Goal: Transaction & Acquisition: Purchase product/service

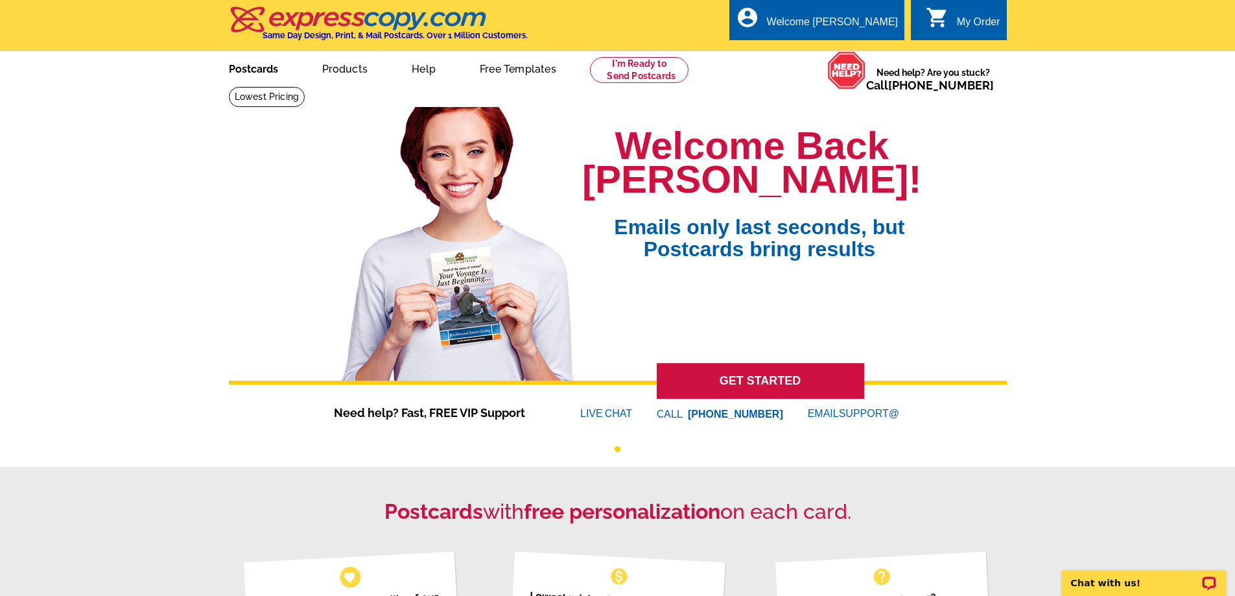
click at [242, 66] on link "Postcards" at bounding box center [253, 67] width 91 height 30
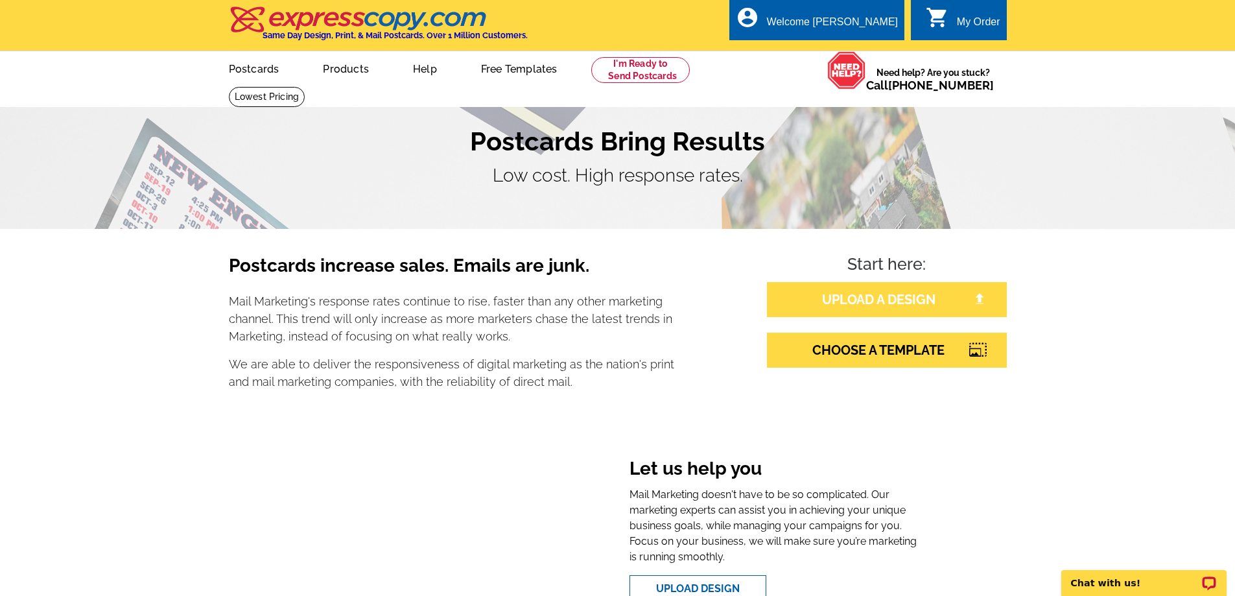
click at [875, 295] on link "UPLOAD A DESIGN" at bounding box center [887, 299] width 240 height 35
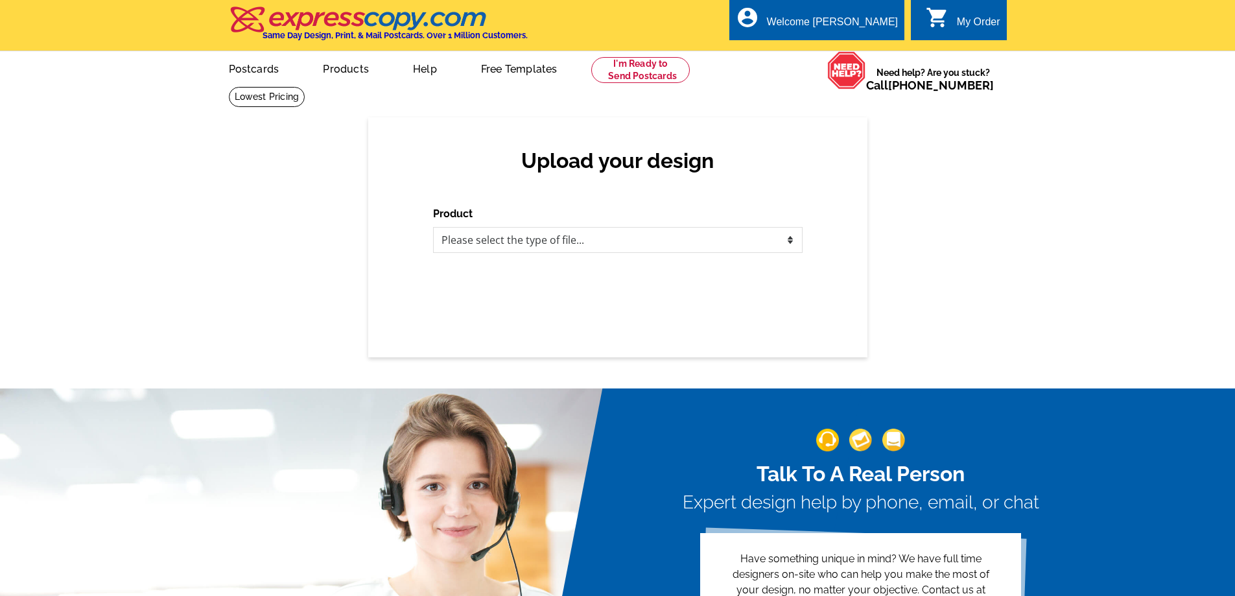
select select "1"
click at [433, 227] on select "Please select the type of file... Postcards Business Cards Letters and flyers G…" at bounding box center [617, 240] width 369 height 26
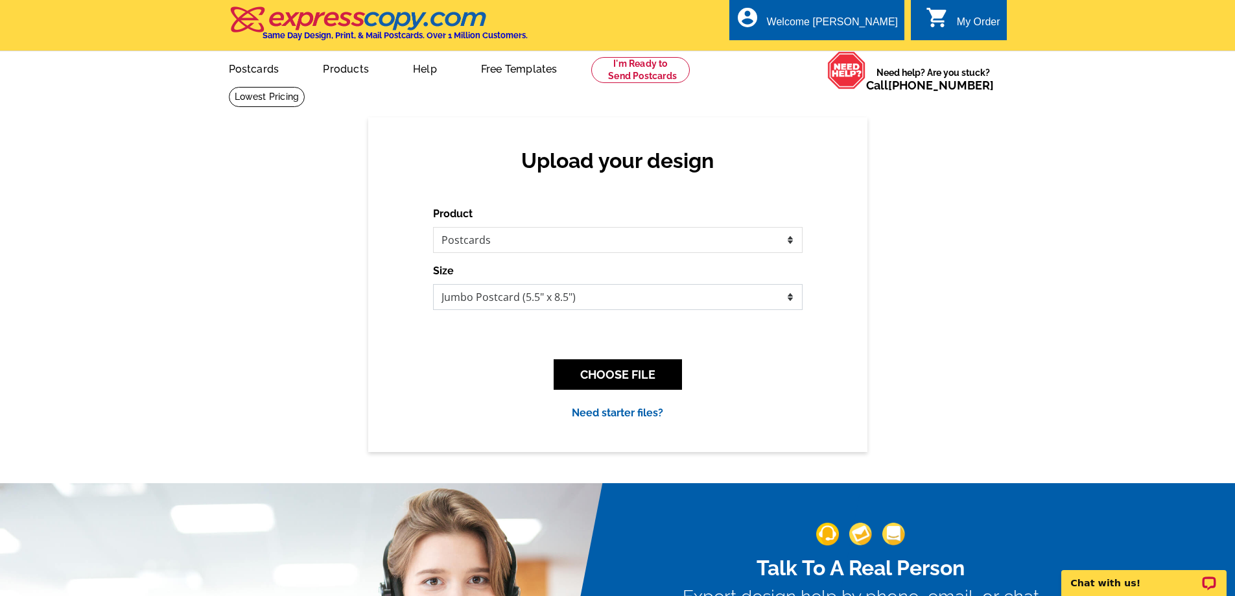
drag, startPoint x: 540, startPoint y: 297, endPoint x: 541, endPoint y: 307, distance: 9.7
click at [540, 297] on select "Jumbo Postcard (5.5" x 8.5") Regular Postcard (4.25" x 5.6") Panoramic Postcard…" at bounding box center [617, 297] width 369 height 26
select select "1"
click at [433, 284] on select "Jumbo Postcard (5.5" x 8.5") Regular Postcard (4.25" x 5.6") Panoramic Postcard…" at bounding box center [617, 297] width 369 height 26
click at [613, 375] on button "CHOOSE FILE" at bounding box center [617, 374] width 128 height 30
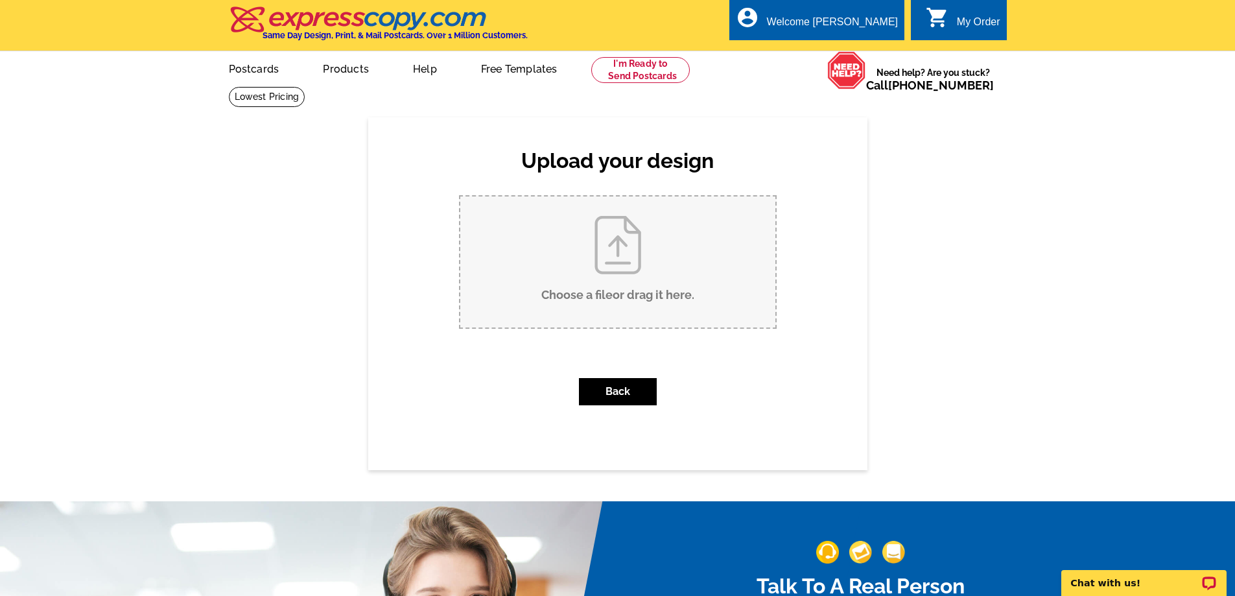
click at [571, 275] on input "Choose a file or drag it here ." at bounding box center [617, 261] width 315 height 131
type input "C:\fakepath\Just Sold 5.6 x 4.25 Postcard - 5376 Scarlet Ridge Drive.pdf"
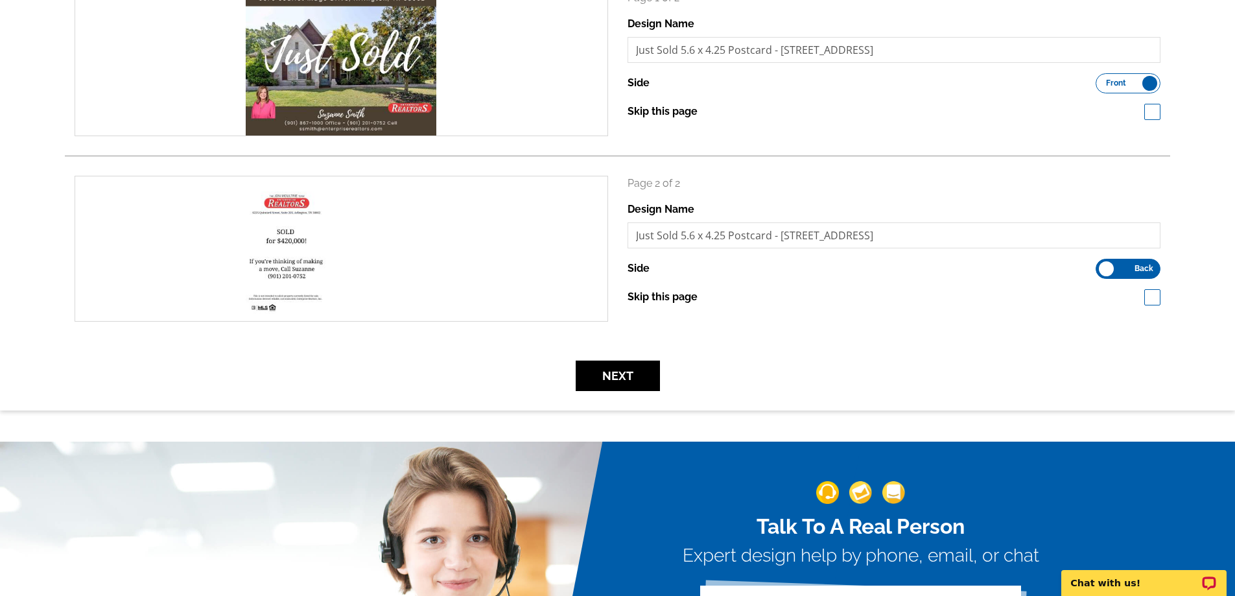
scroll to position [130, 0]
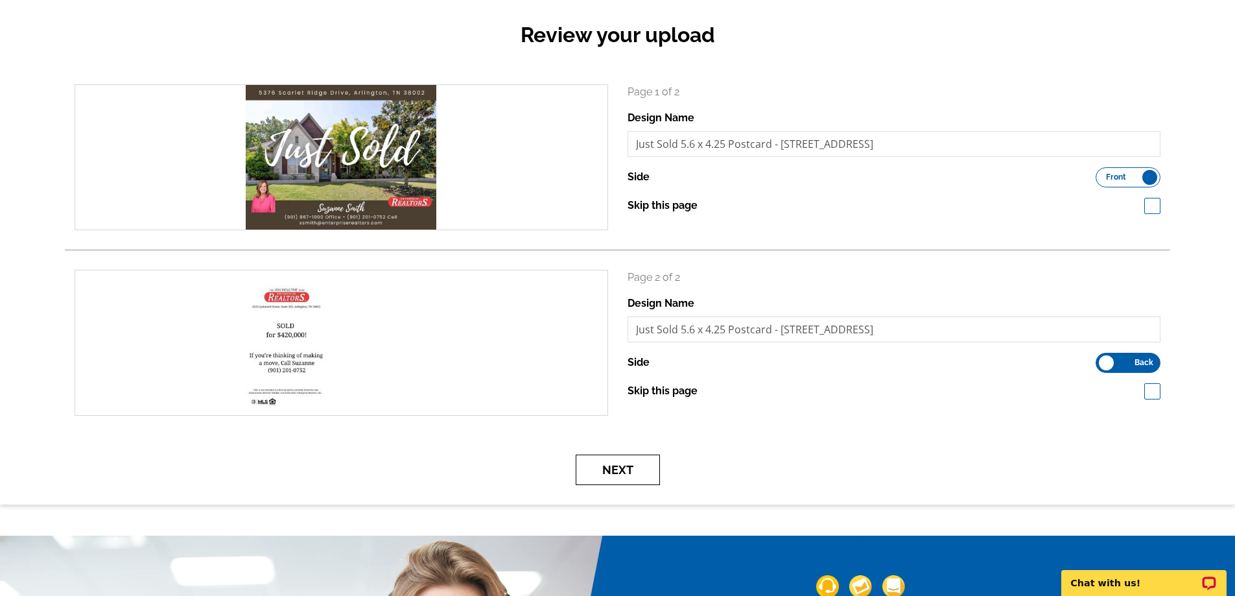
click at [611, 461] on button "Next" at bounding box center [617, 469] width 84 height 30
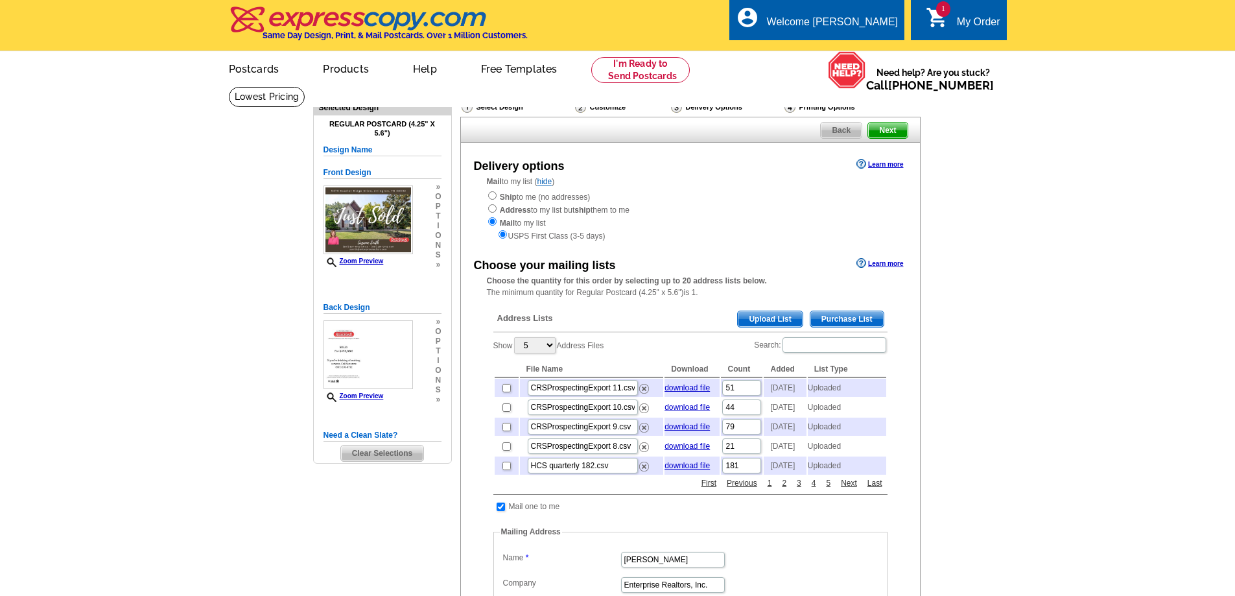
click at [755, 311] on div "Address Lists Purchase List Upload List" at bounding box center [690, 319] width 394 height 25
click at [774, 320] on span "Upload List" at bounding box center [769, 319] width 64 height 16
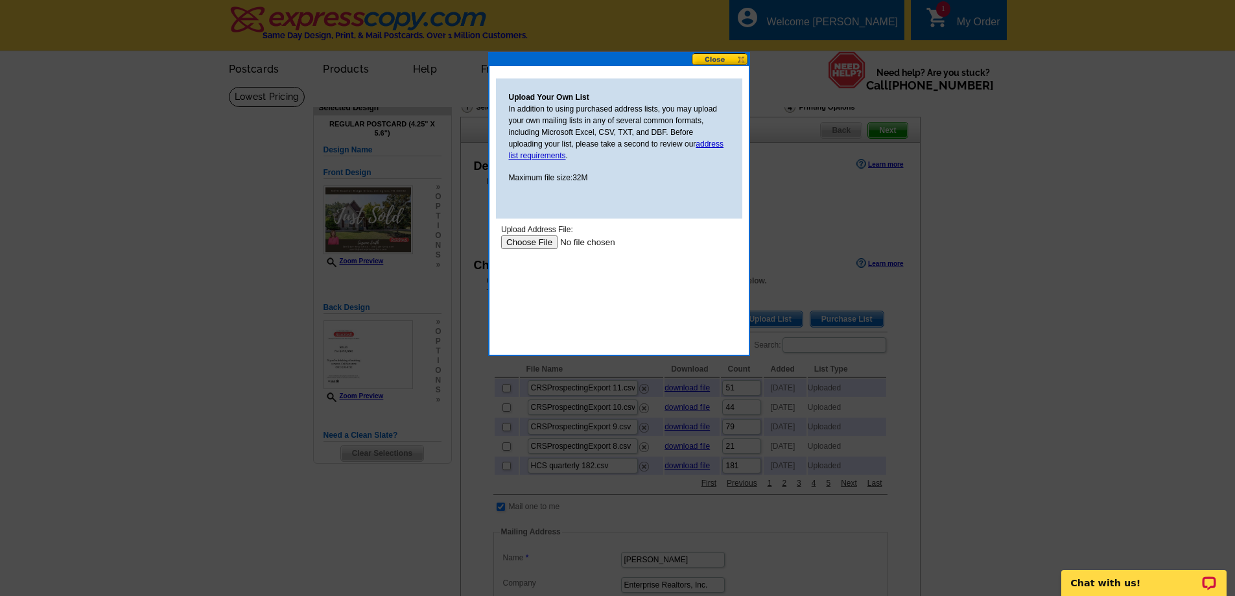
click at [546, 238] on input "file" at bounding box center [582, 242] width 164 height 14
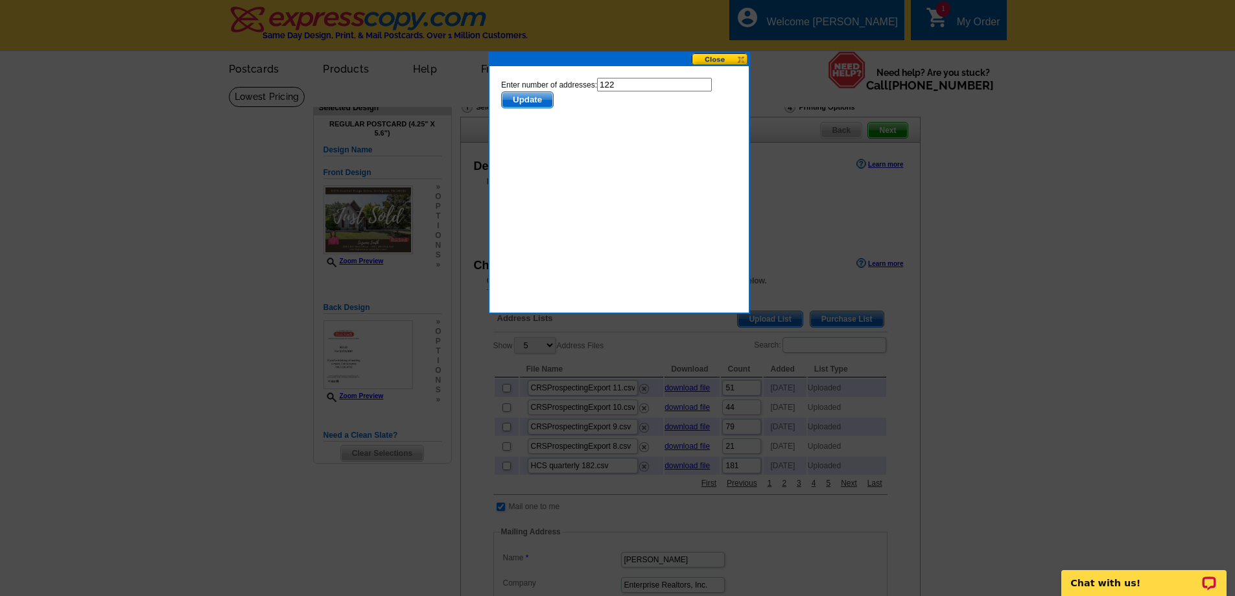
click at [627, 86] on input "122" at bounding box center [653, 85] width 115 height 14
type input "121"
click at [533, 104] on span "Update" at bounding box center [526, 100] width 51 height 16
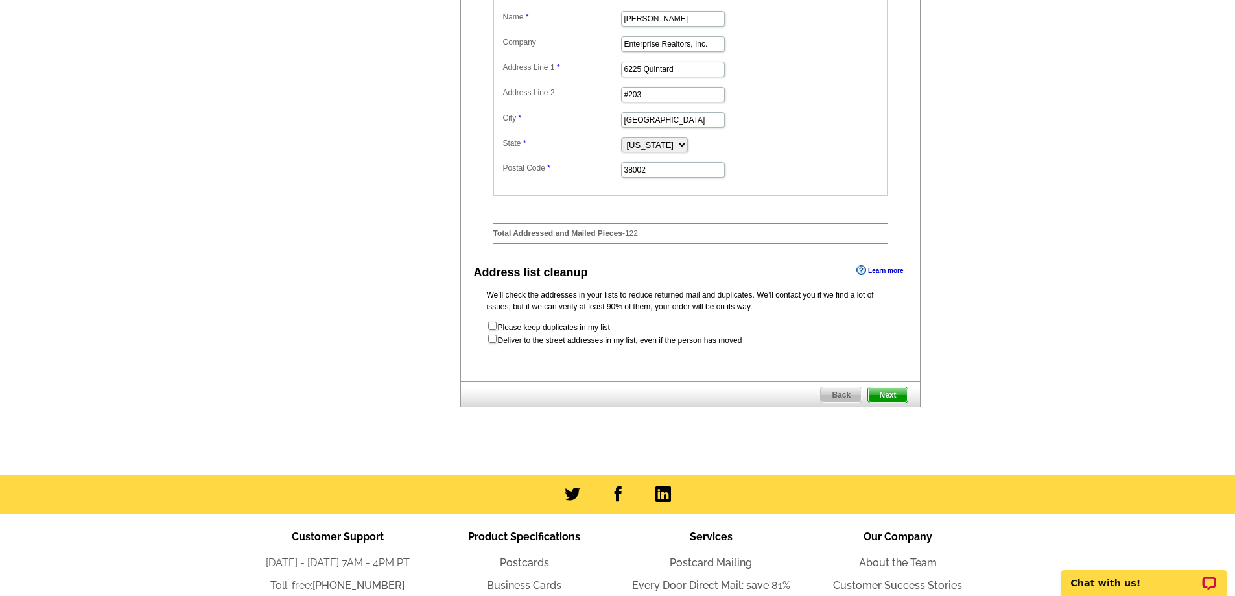
scroll to position [583, 0]
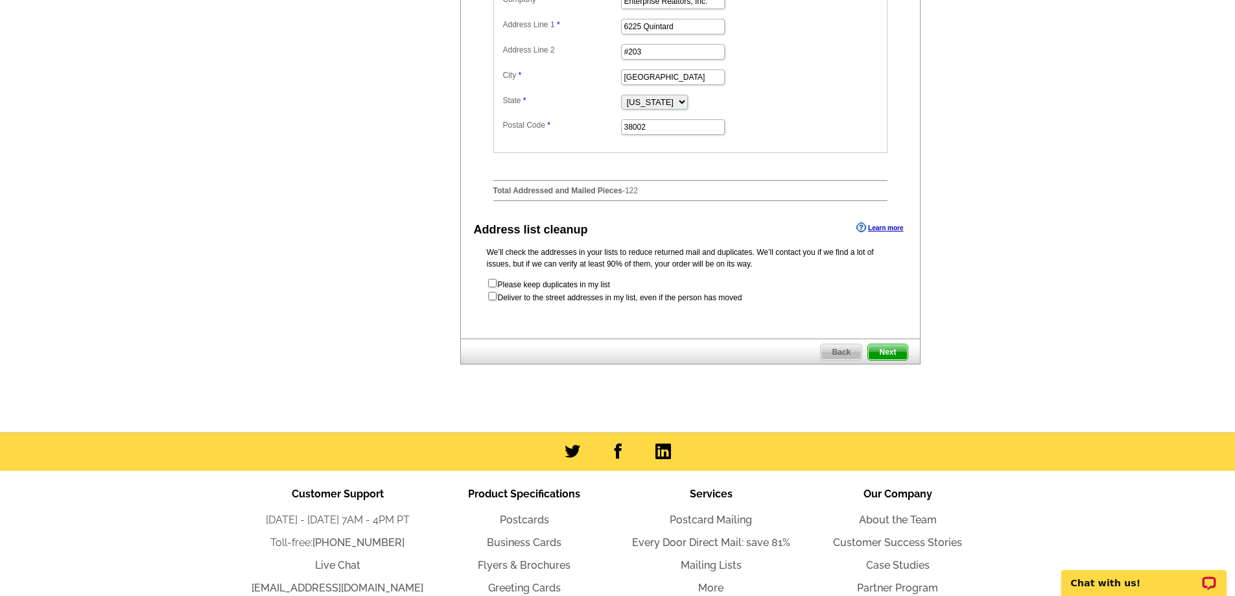
click at [887, 360] on span "Next" at bounding box center [887, 352] width 39 height 16
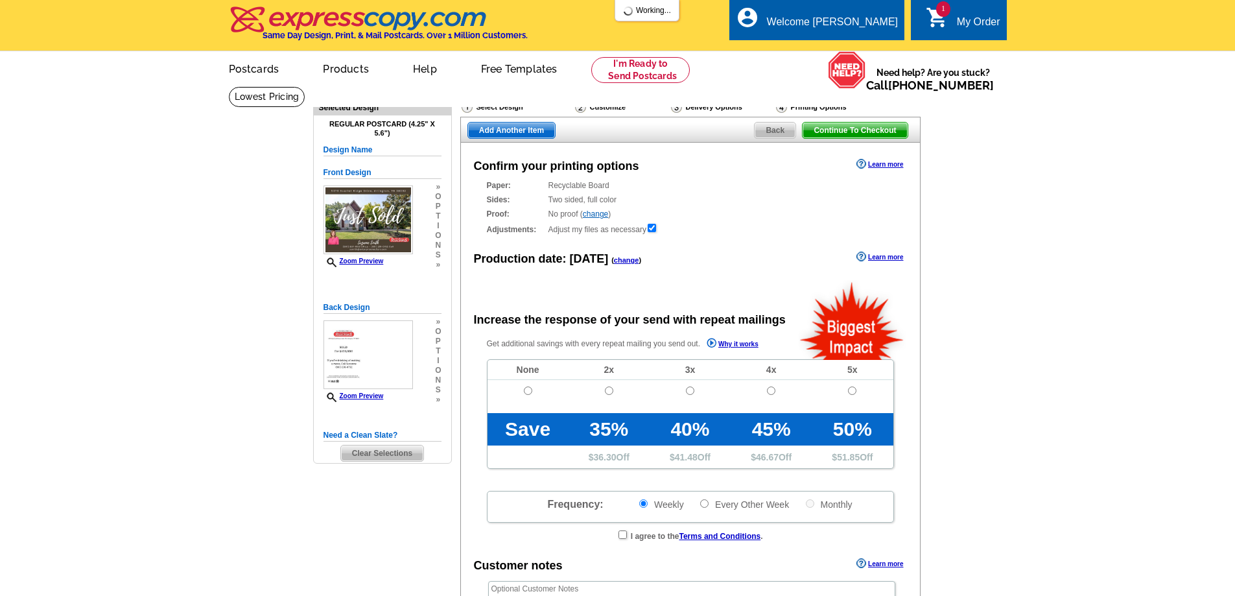
radio input "false"
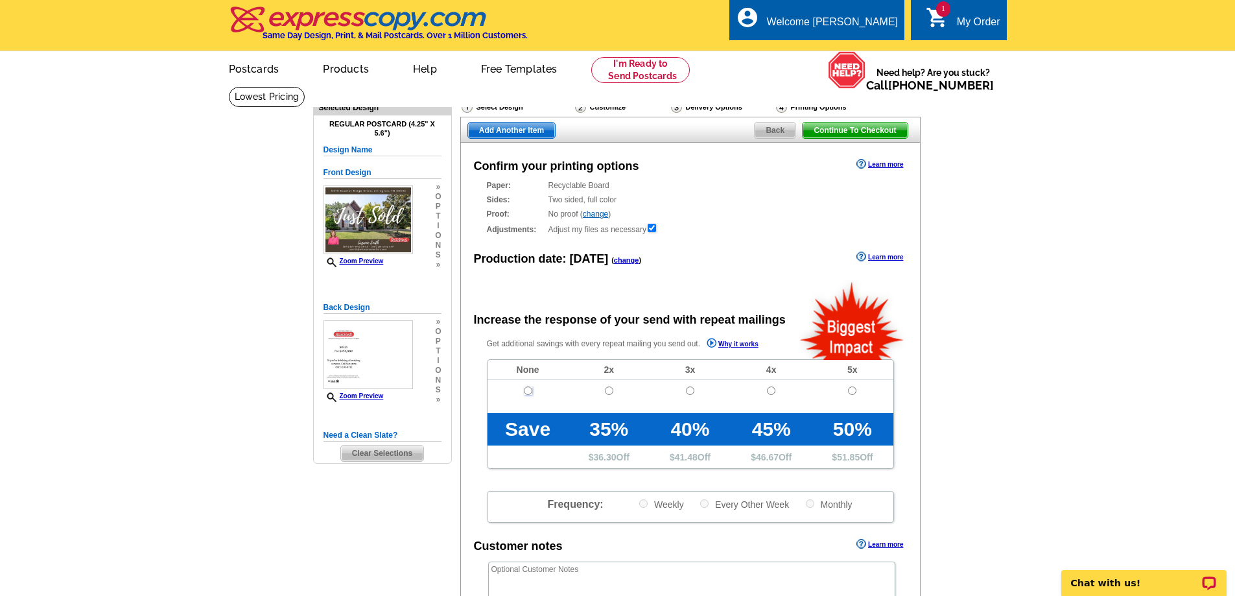
click at [524, 393] on input "radio" at bounding box center [528, 390] width 8 height 8
radio input "true"
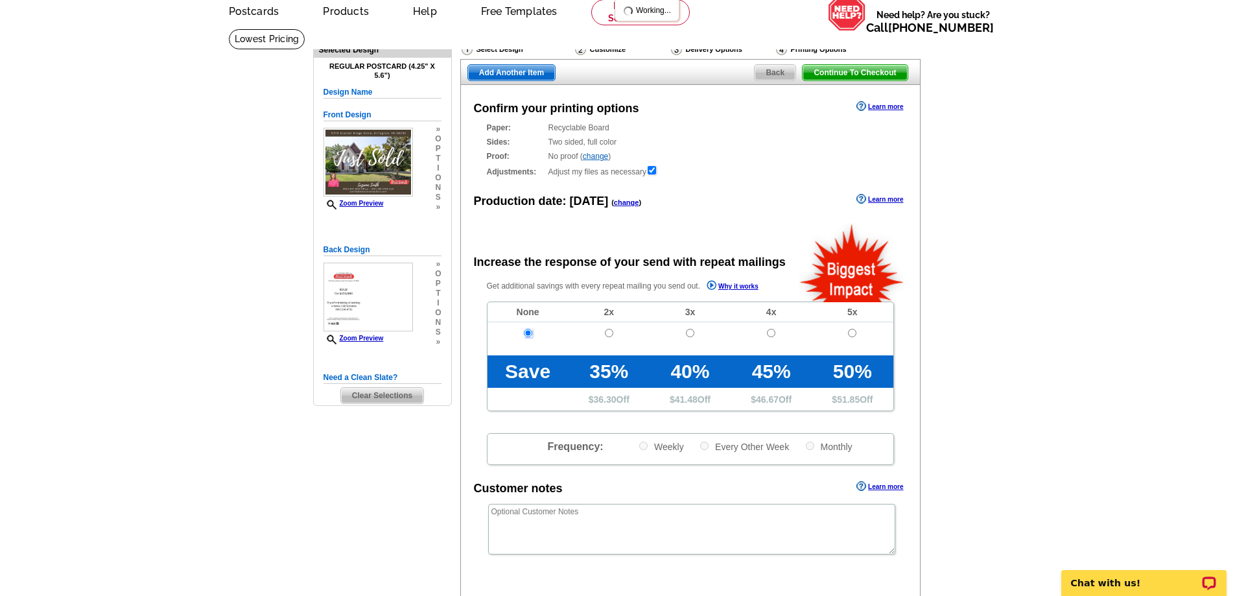
scroll to position [259, 0]
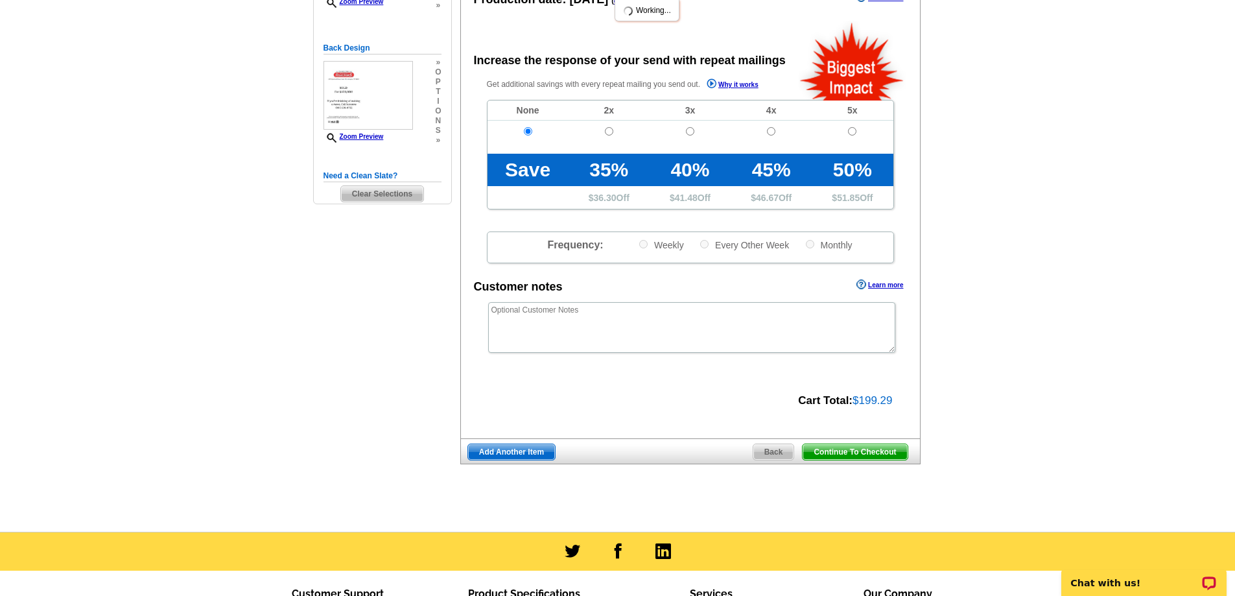
click at [836, 451] on span "Continue To Checkout" at bounding box center [854, 452] width 104 height 16
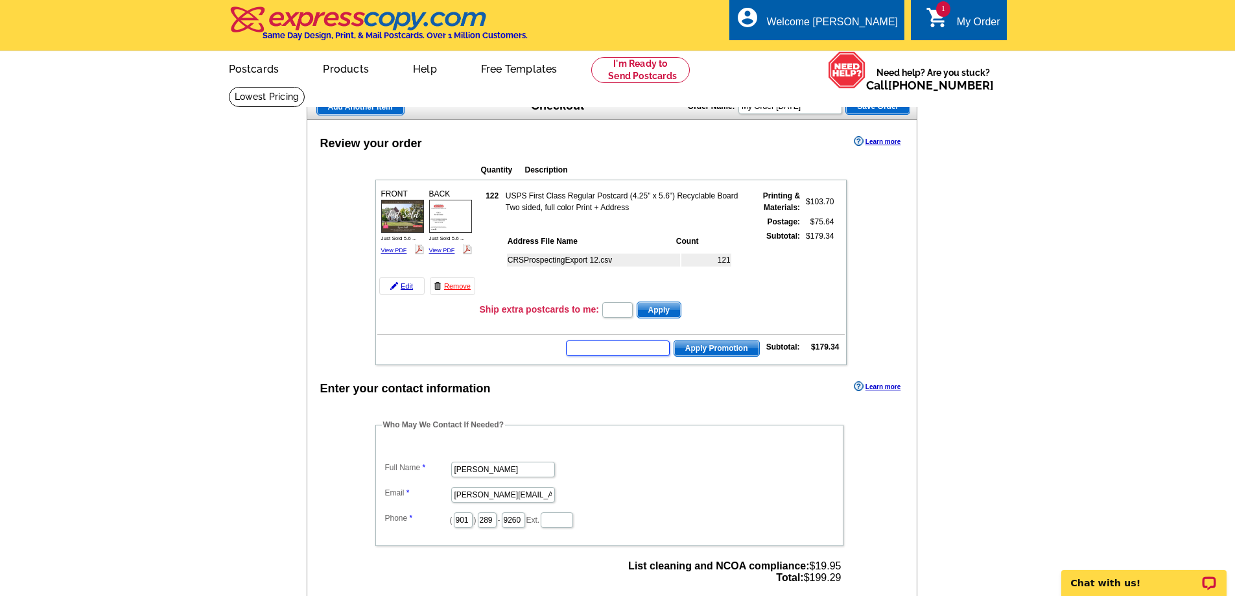
click at [615, 354] on input "text" at bounding box center [618, 348] width 104 height 16
type input "hurry40"
click at [718, 353] on span "Apply Promotion" at bounding box center [716, 348] width 85 height 16
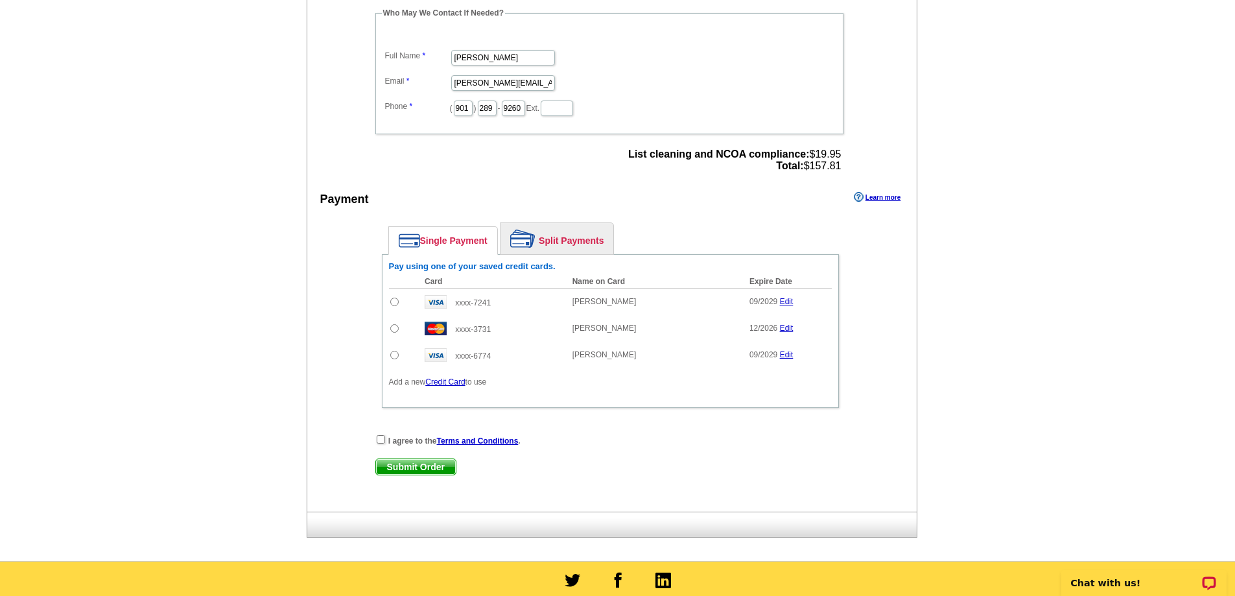
scroll to position [454, 0]
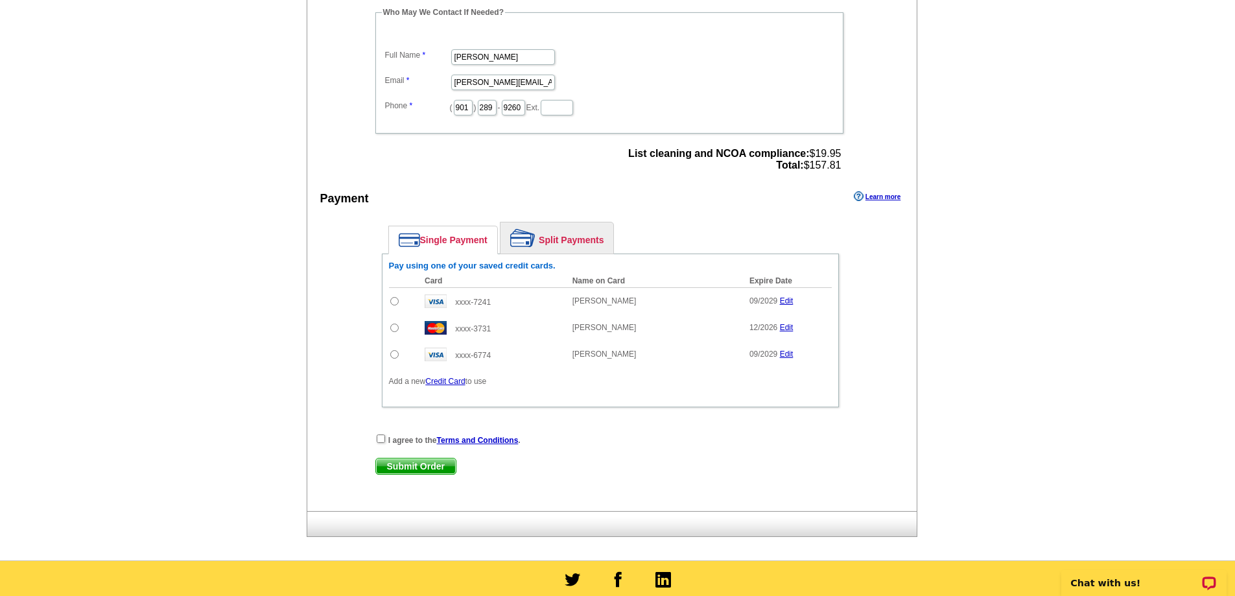
click at [391, 303] on input "radio" at bounding box center [394, 301] width 8 height 8
radio input "true"
drag, startPoint x: 380, startPoint y: 437, endPoint x: 392, endPoint y: 462, distance: 27.5
click at [380, 438] on input "checkbox" at bounding box center [381, 438] width 8 height 8
checkbox input "true"
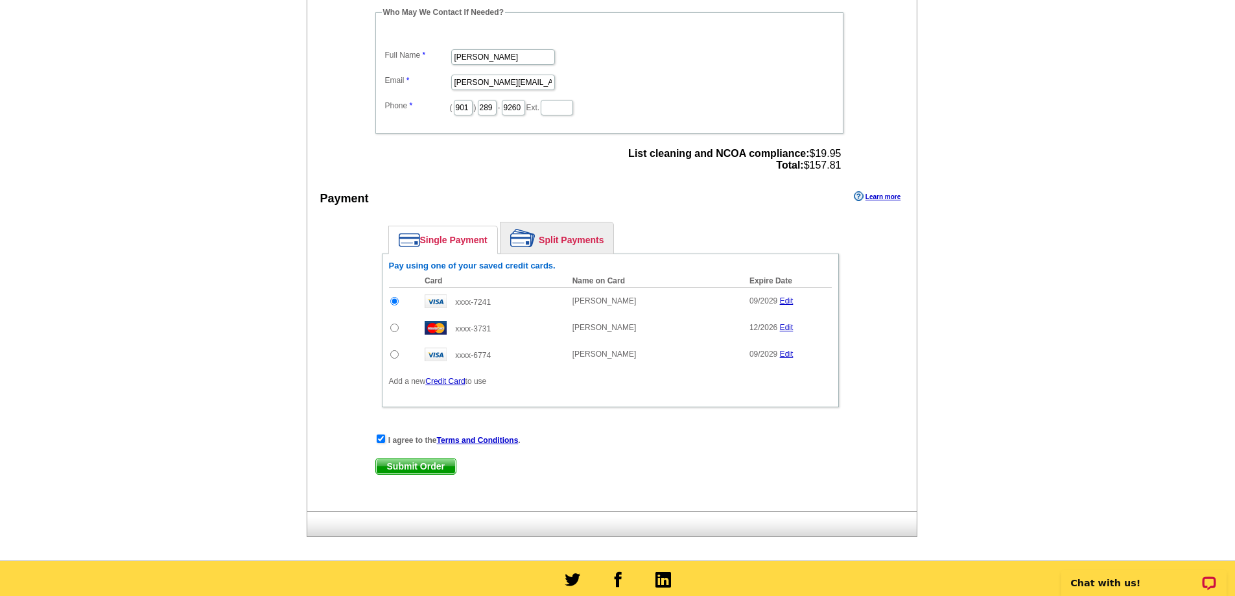
click at [399, 466] on span "Submit Order" at bounding box center [416, 466] width 80 height 16
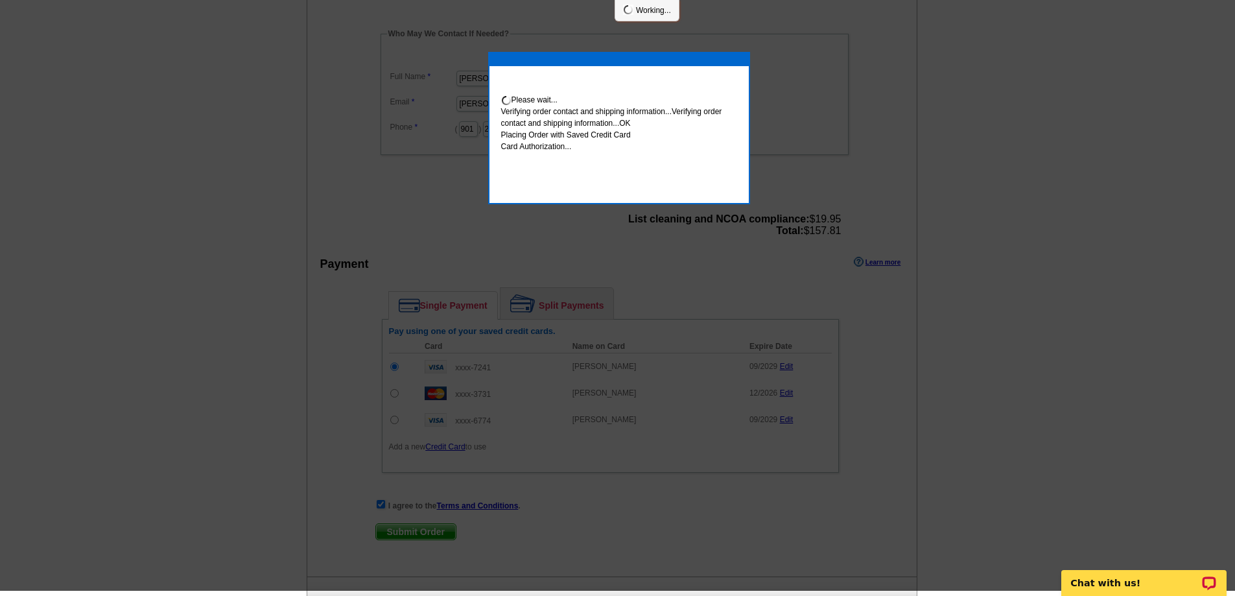
scroll to position [448, 0]
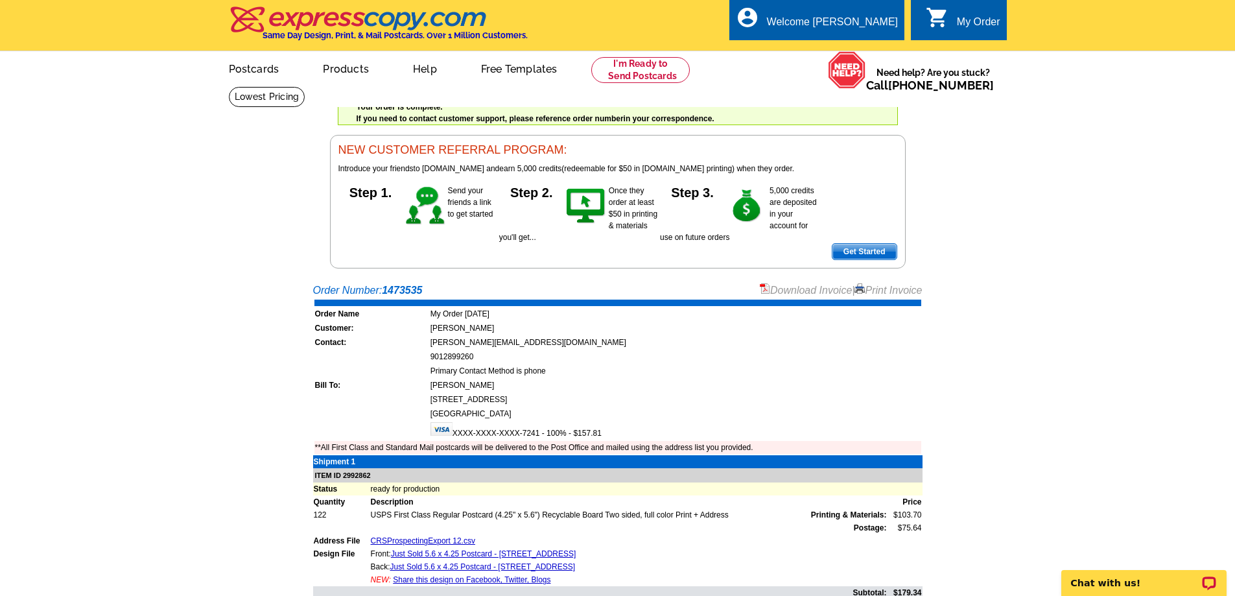
click at [896, 290] on link "Print Invoice" at bounding box center [887, 289] width 67 height 11
